Goal: Information Seeking & Learning: Learn about a topic

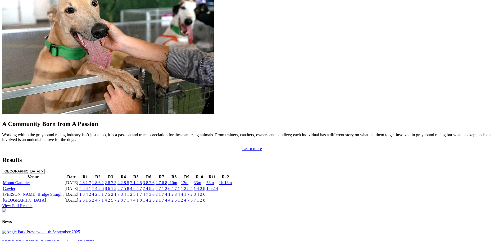
scroll to position [502, 0]
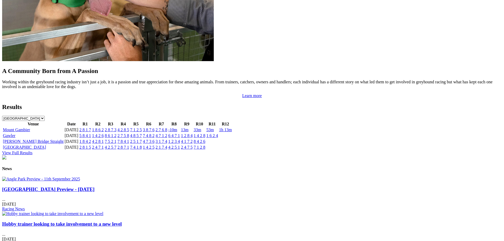
click at [152, 198] on div "[GEOGRAPHIC_DATA] Preview - [DATE] ... [DATE] Racing News" at bounding box center [251, 198] width 499 height 25
click at [147, 198] on div "[GEOGRAPHIC_DATA] Preview - [DATE] ... [DATE] Racing News" at bounding box center [251, 198] width 499 height 25
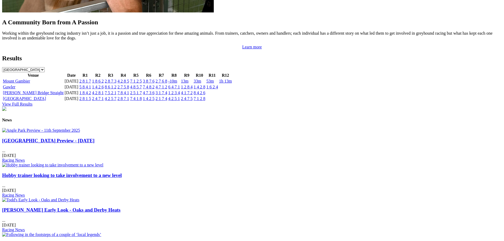
scroll to position [555, 0]
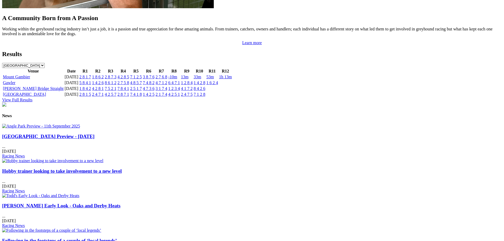
click at [140, 139] on h3 "[GEOGRAPHIC_DATA] Preview - [DATE]" at bounding box center [251, 137] width 499 height 6
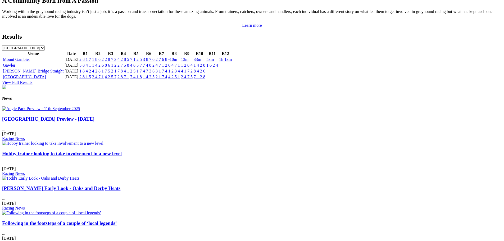
scroll to position [608, 0]
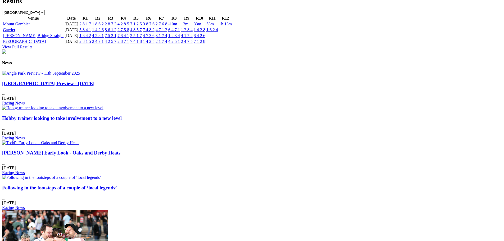
click at [80, 76] on img at bounding box center [41, 73] width 78 height 5
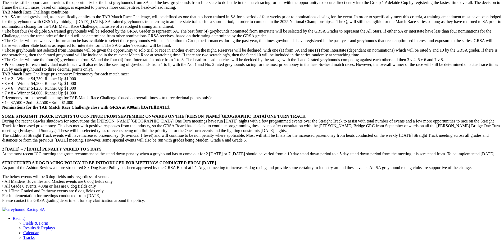
scroll to position [1269, 0]
